Goal: Transaction & Acquisition: Purchase product/service

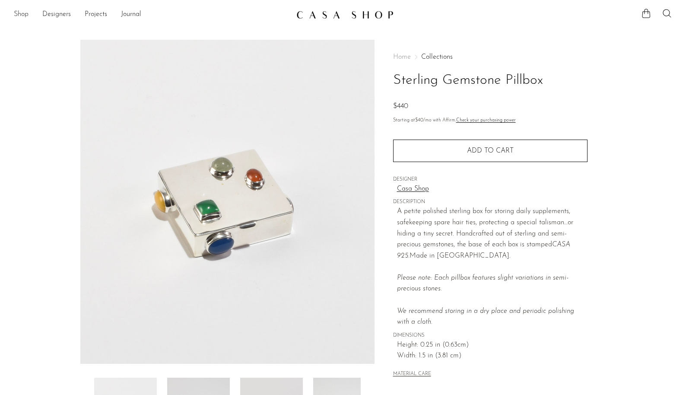
click at [15, 13] on link "Shop" at bounding box center [21, 14] width 15 height 11
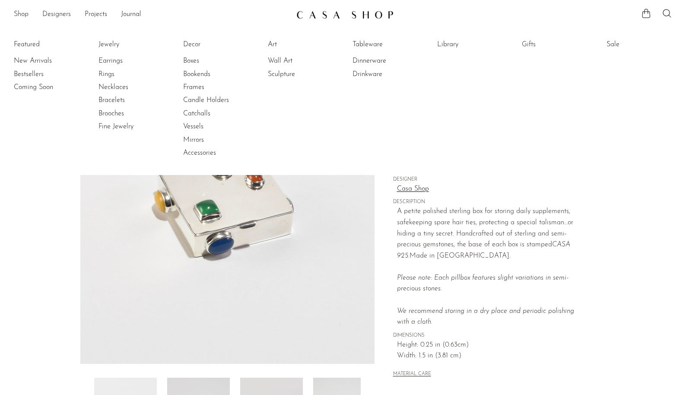
click at [455, 236] on p "A petite polished sterling box for storing daily supplements, safekeeping spare…" at bounding box center [492, 267] width 190 height 122
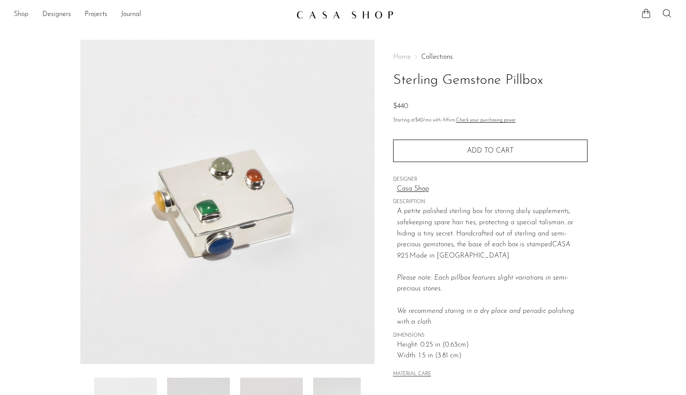
click at [19, 17] on link "Shop" at bounding box center [21, 14] width 15 height 11
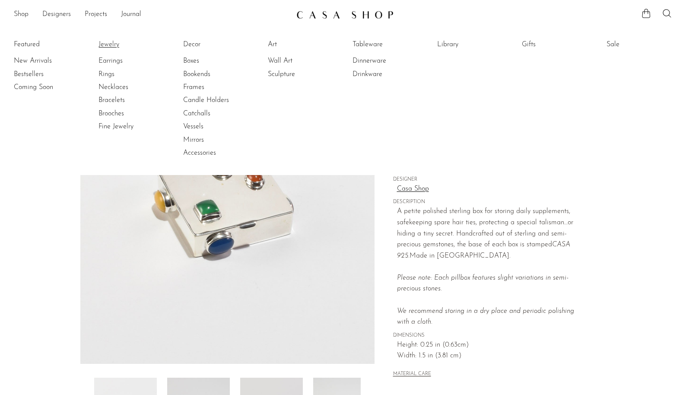
click at [104, 42] on link "Jewelry" at bounding box center [130, 45] width 65 height 10
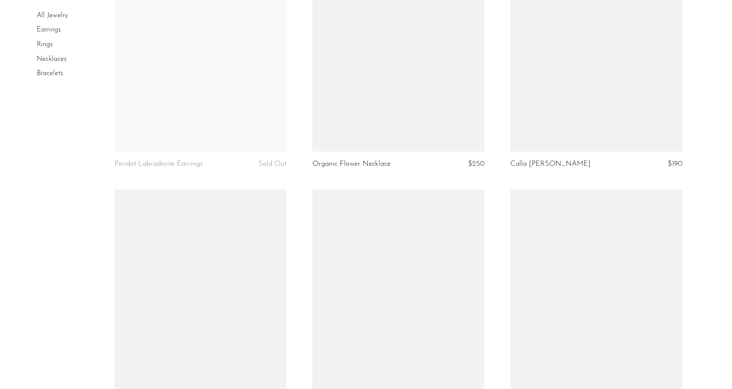
scroll to position [538, 0]
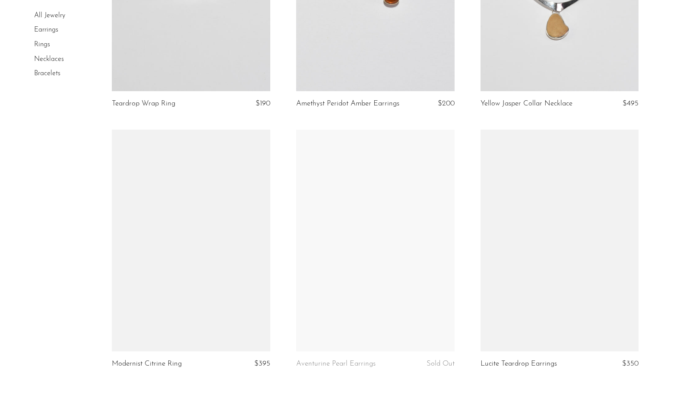
scroll to position [2881, 0]
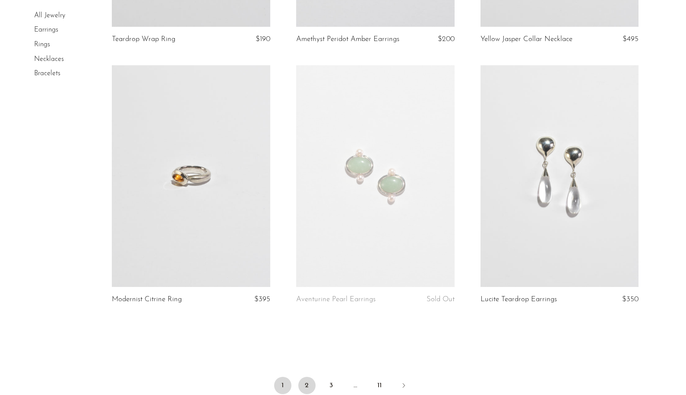
click at [303, 382] on link "2" at bounding box center [306, 385] width 17 height 17
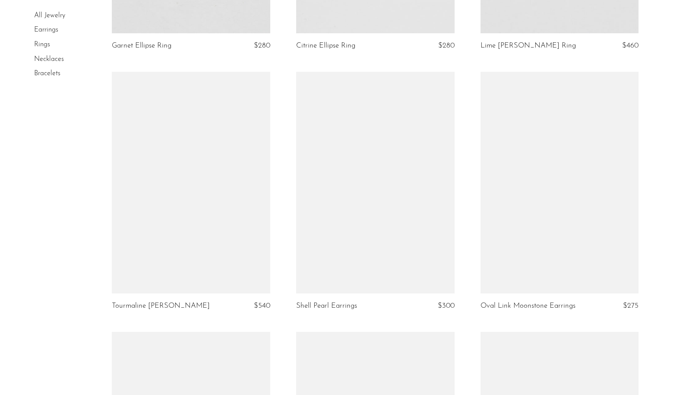
scroll to position [613, 0]
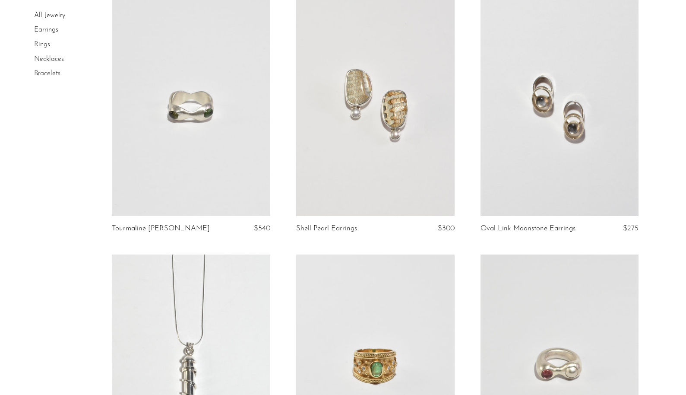
click at [190, 133] on link at bounding box center [191, 105] width 158 height 222
